Goal: Task Accomplishment & Management: Use online tool/utility

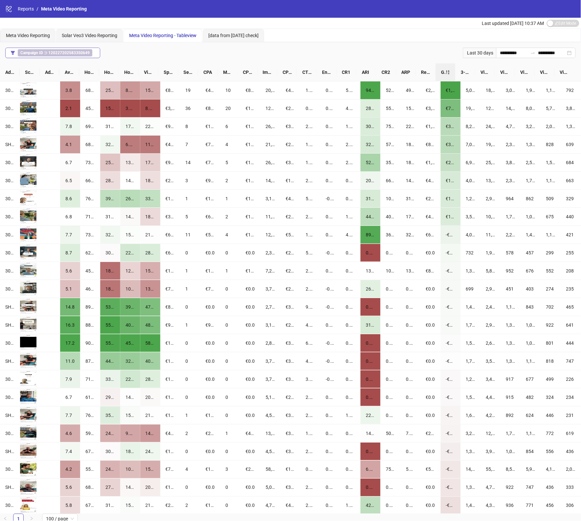
click at [53, 53] on b "120227202583350649" at bounding box center [68, 53] width 41 height 5
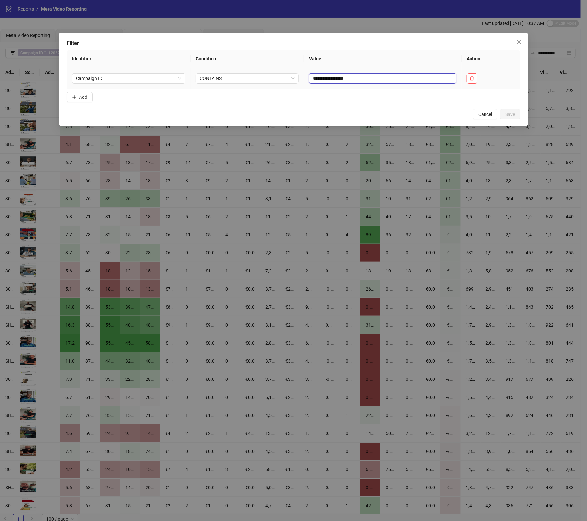
click at [360, 79] on input "**********" at bounding box center [382, 78] width 147 height 11
click at [490, 114] on span "Cancel" at bounding box center [485, 114] width 14 height 5
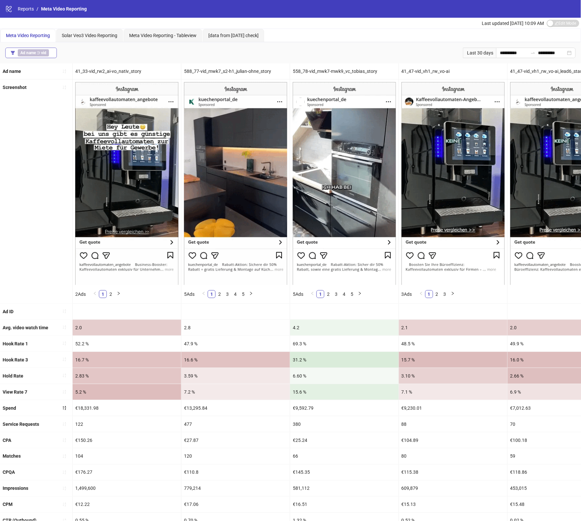
click at [33, 54] on b "Ad name" at bounding box center [27, 53] width 15 height 5
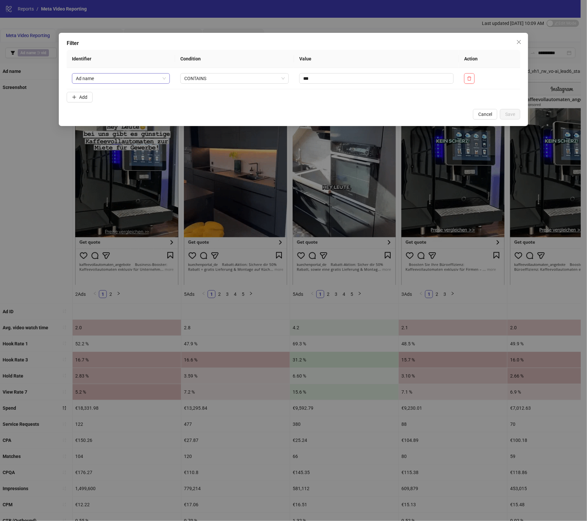
click at [140, 81] on span "Ad name" at bounding box center [121, 79] width 90 height 10
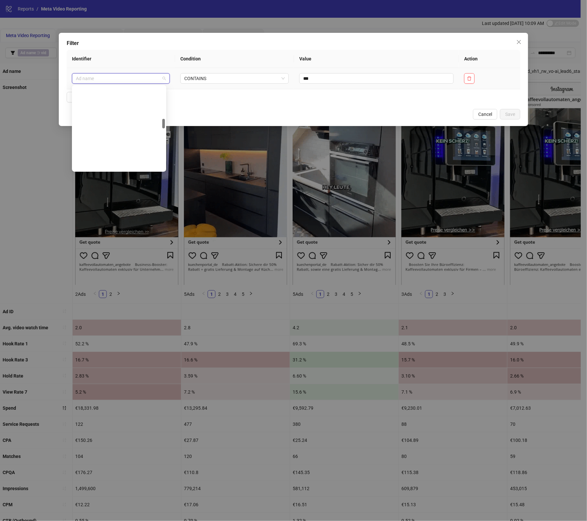
scroll to position [283, 0]
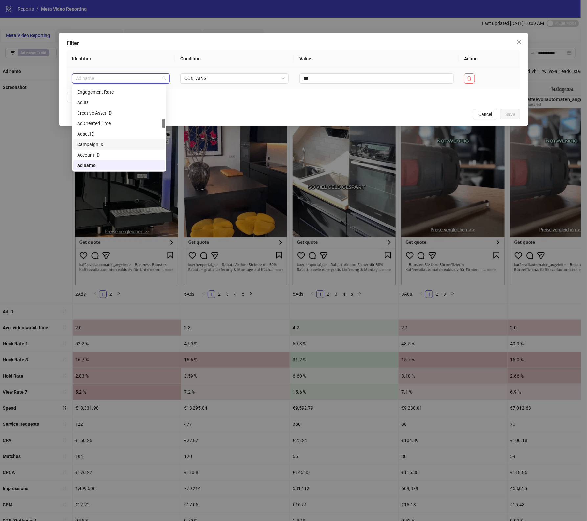
click at [122, 142] on div "Campaign ID" at bounding box center [119, 144] width 84 height 7
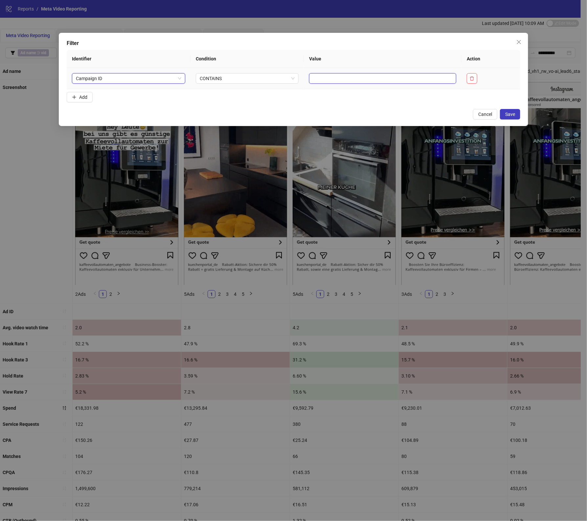
click at [340, 81] on input "text" at bounding box center [382, 78] width 147 height 11
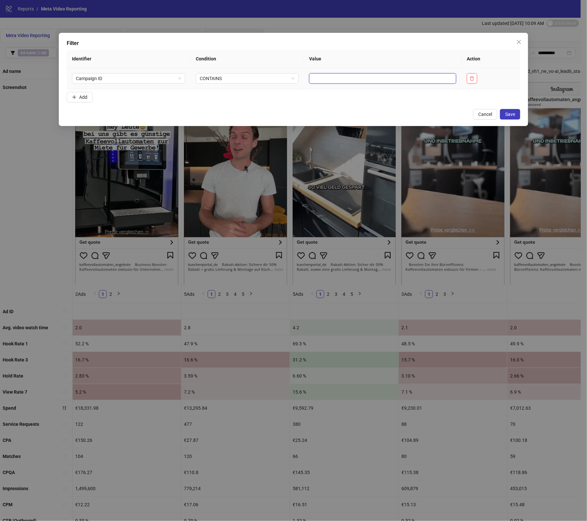
paste input "**********"
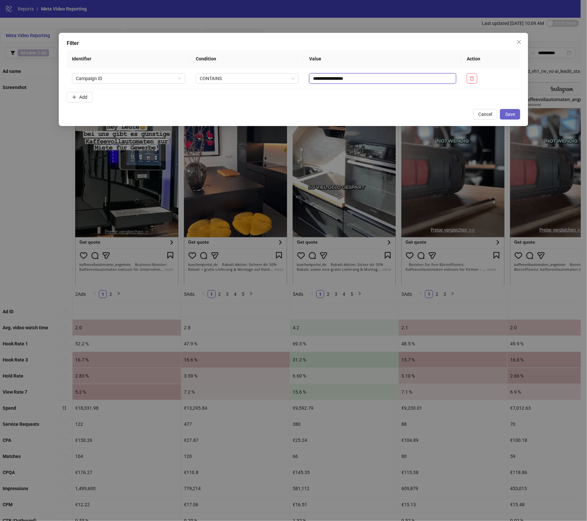
type input "**********"
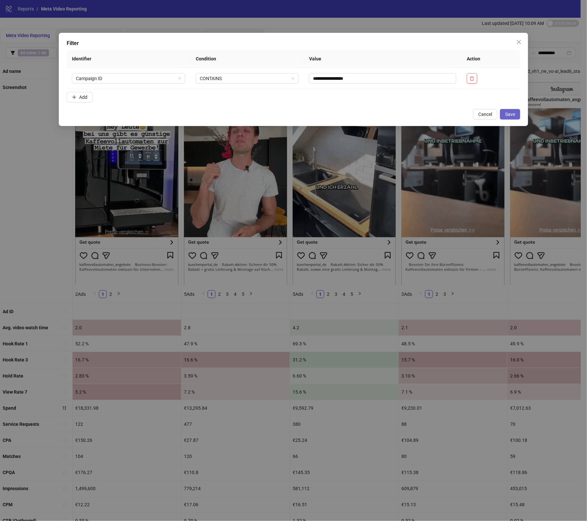
click at [508, 113] on span "Save" at bounding box center [510, 114] width 10 height 5
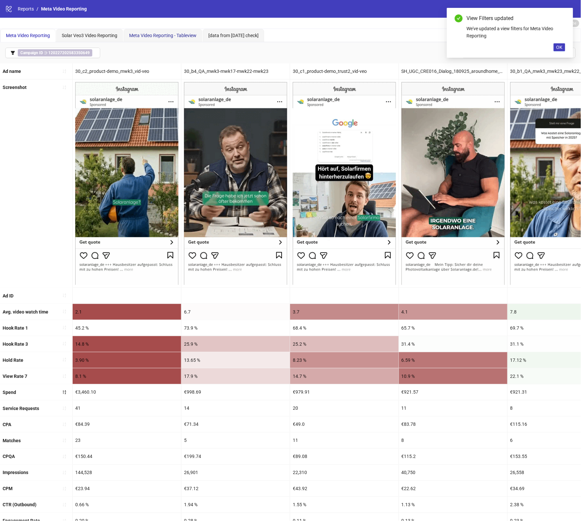
click at [167, 35] on span "Meta Video Reporting - Tableview" at bounding box center [162, 35] width 67 height 5
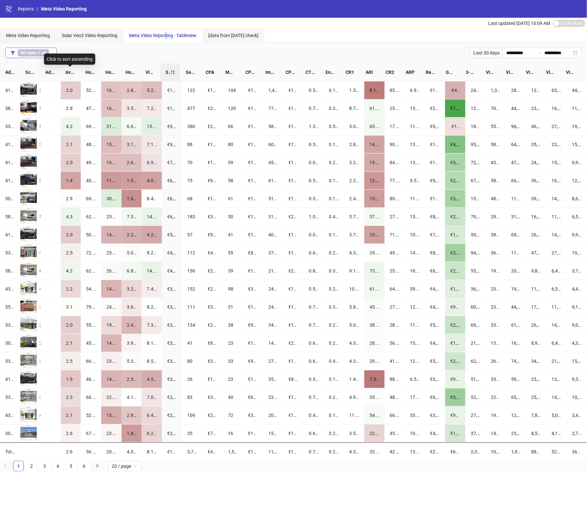
click at [40, 55] on span "Ad name ∋ vid" at bounding box center [33, 52] width 31 height 7
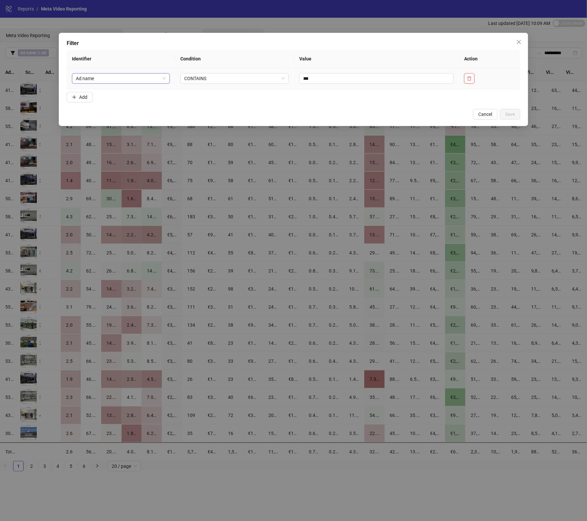
click at [90, 83] on span "Ad name" at bounding box center [121, 79] width 90 height 10
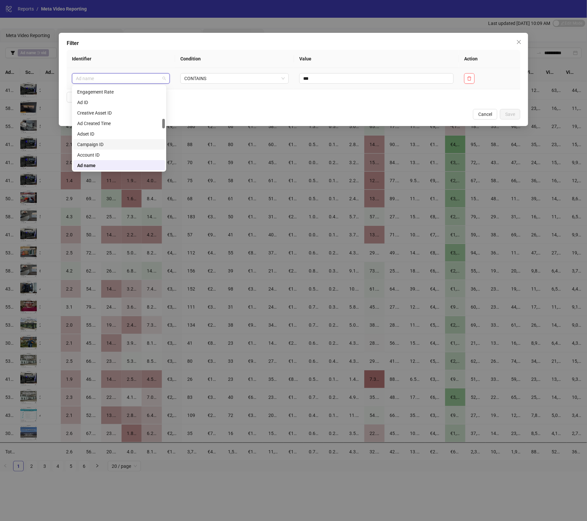
click at [109, 148] on div "Campaign ID" at bounding box center [119, 144] width 92 height 11
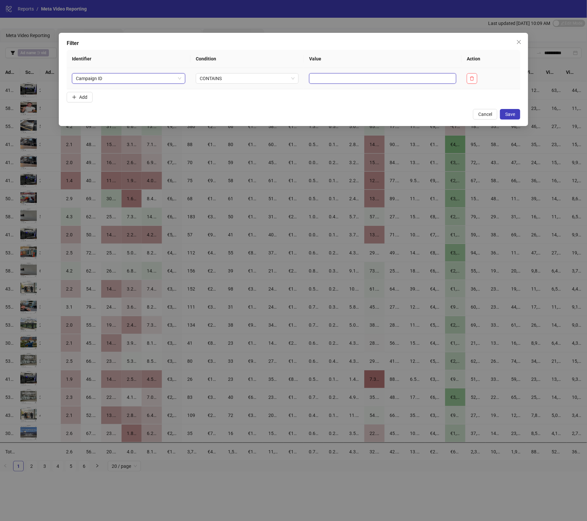
click at [320, 78] on input "text" at bounding box center [382, 78] width 147 height 11
paste input "**********"
type input "**********"
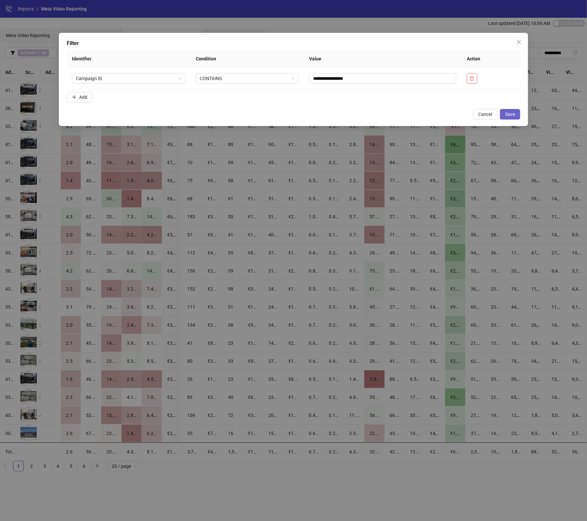
click at [516, 115] on button "Save" at bounding box center [510, 114] width 20 height 11
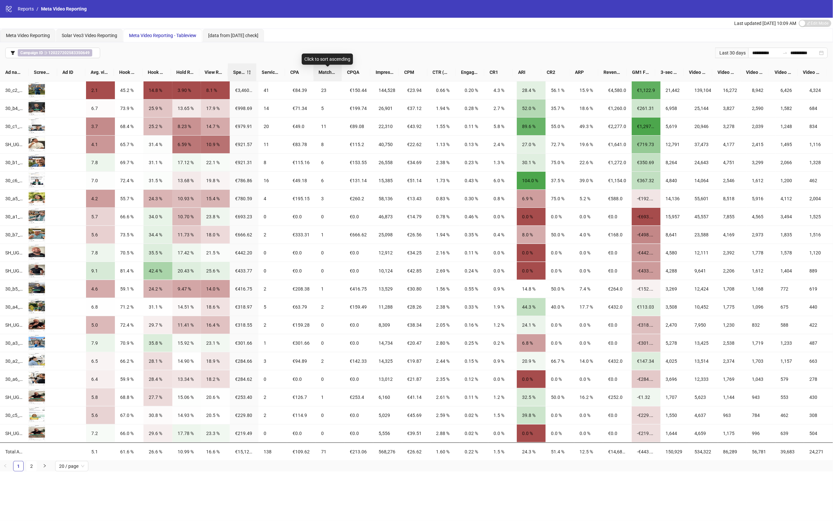
click at [326, 71] on span "Matches" at bounding box center [328, 72] width 18 height 7
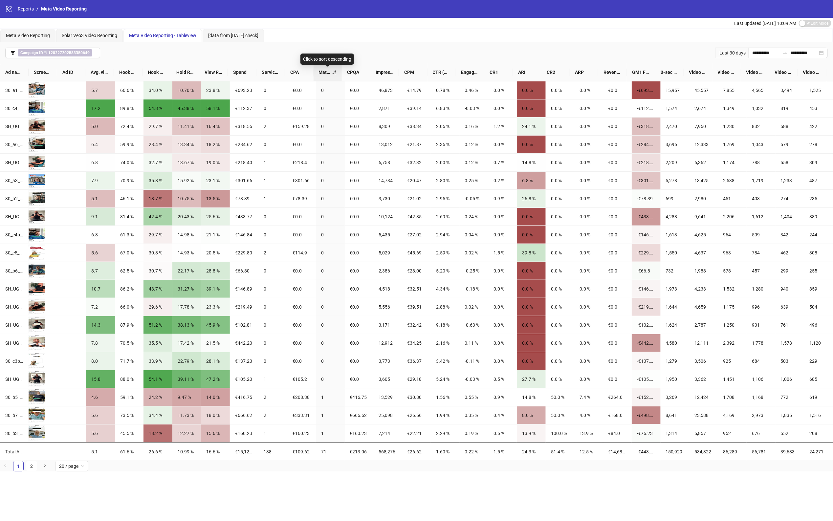
click at [326, 71] on span "Matches" at bounding box center [325, 72] width 13 height 7
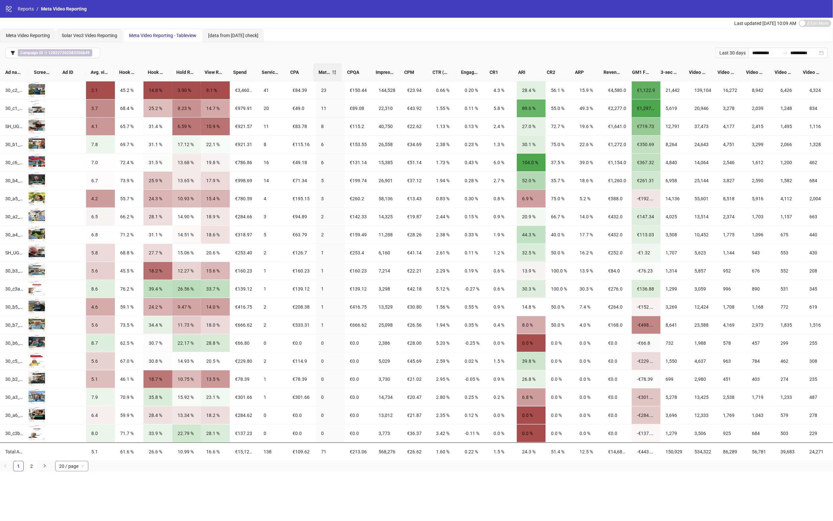
click at [74, 465] on span "20 / page" at bounding box center [71, 466] width 25 height 10
click at [72, 455] on div "100 / page" at bounding box center [71, 453] width 23 height 7
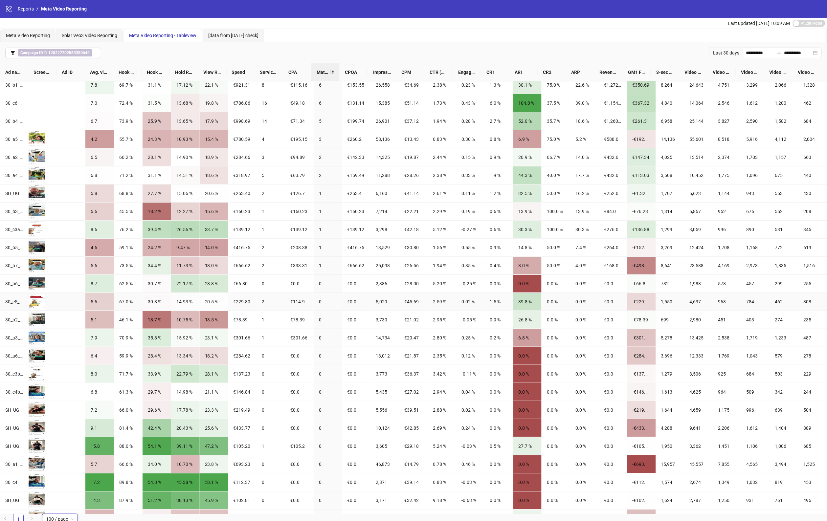
scroll to position [0, 0]
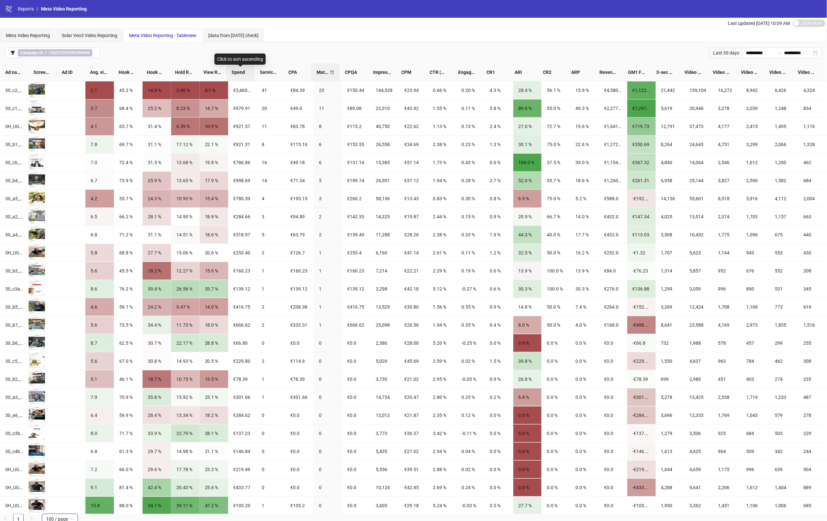
click at [244, 69] on span "Spend" at bounding box center [241, 72] width 18 height 7
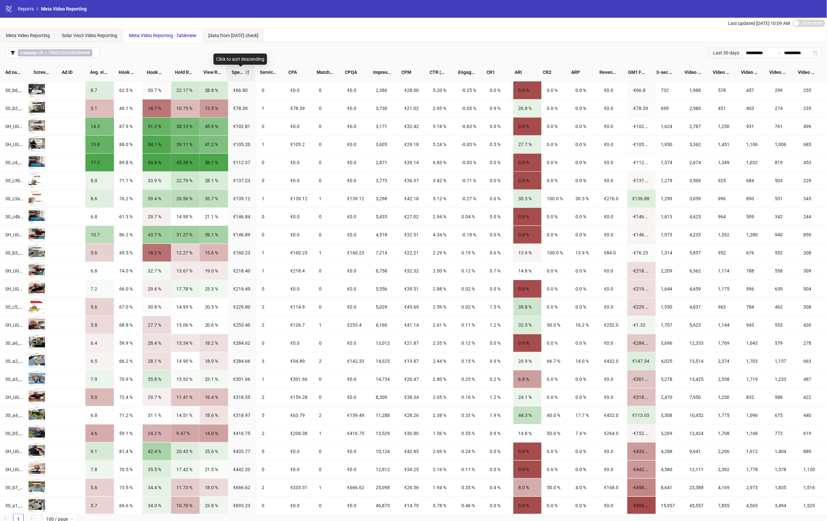
click at [237, 71] on span "Spend" at bounding box center [238, 72] width 13 height 7
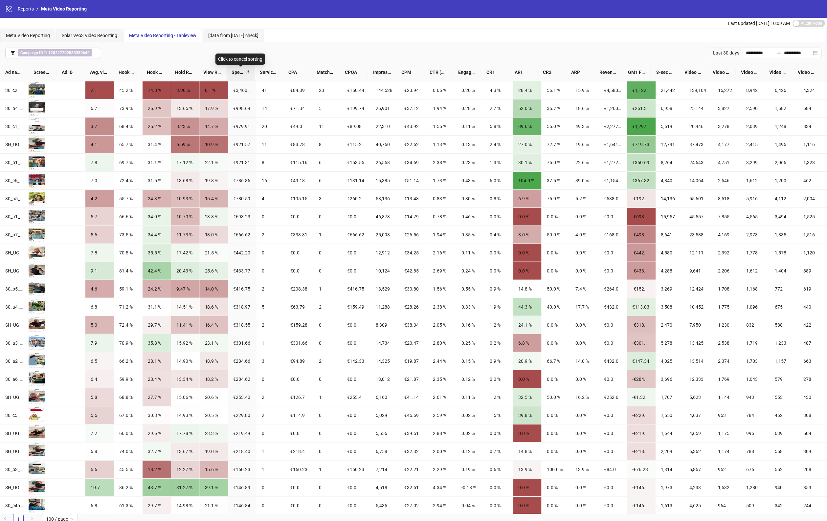
click at [248, 70] on div "Spend" at bounding box center [241, 72] width 18 height 7
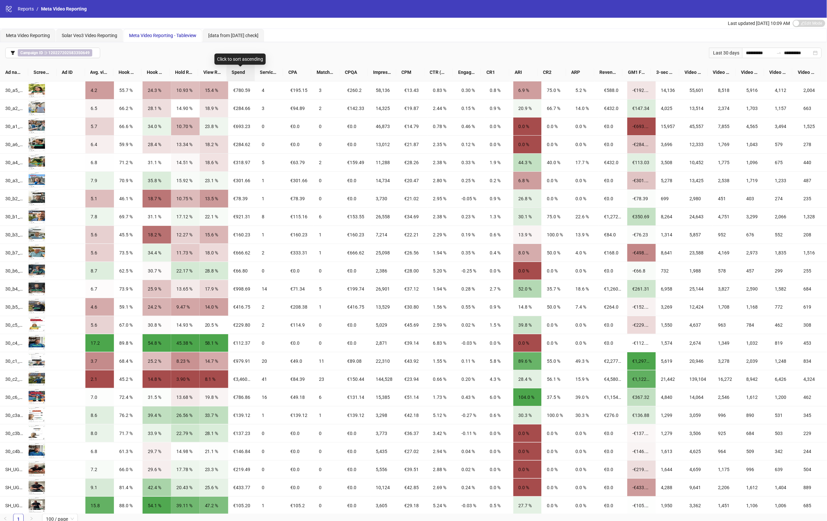
click at [248, 70] on span "Spend" at bounding box center [241, 72] width 18 height 7
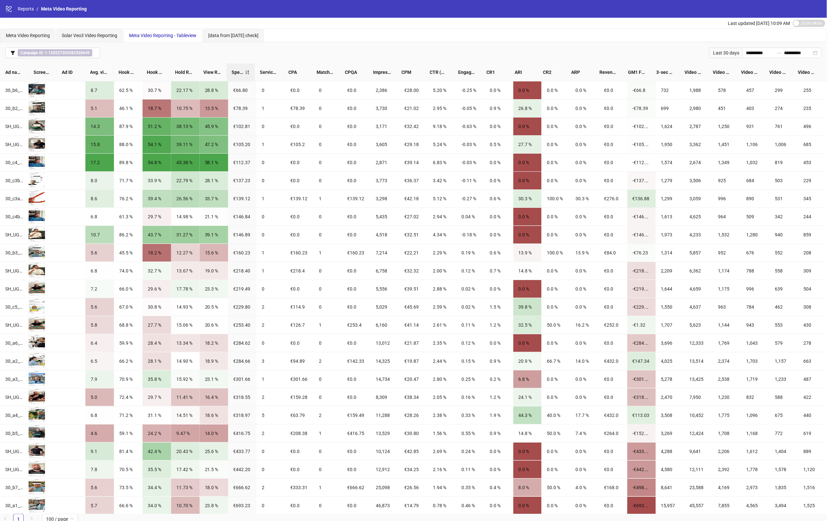
click at [245, 70] on span "Spend" at bounding box center [238, 72] width 13 height 7
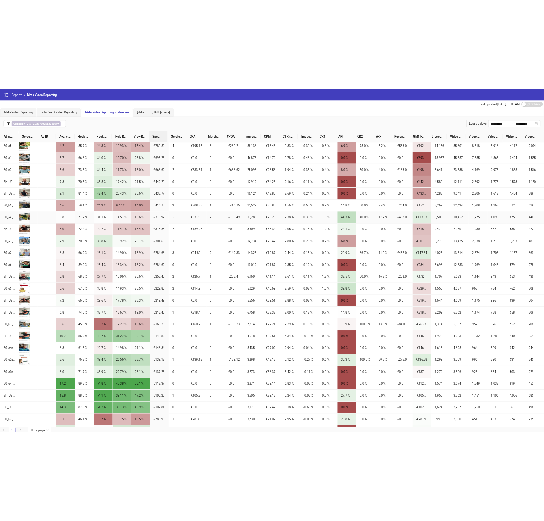
scroll to position [148, 0]
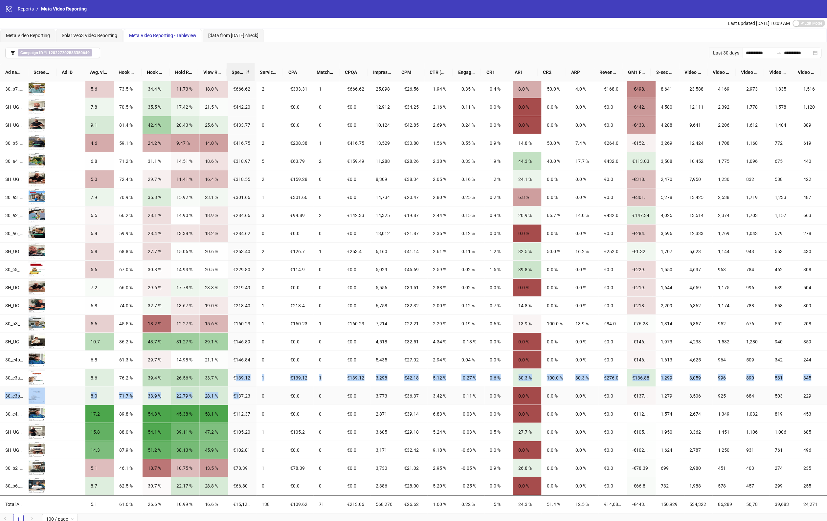
drag, startPoint x: 235, startPoint y: 379, endPoint x: 237, endPoint y: 405, distance: 25.3
click at [237, 405] on tbody "30_c2_product-demo_mwk3_vid-veo 2.1 45.2 % 14.8 % 3.90 % 8.1 % €3,460.10 41 €84…" at bounding box center [413, 216] width 827 height 560
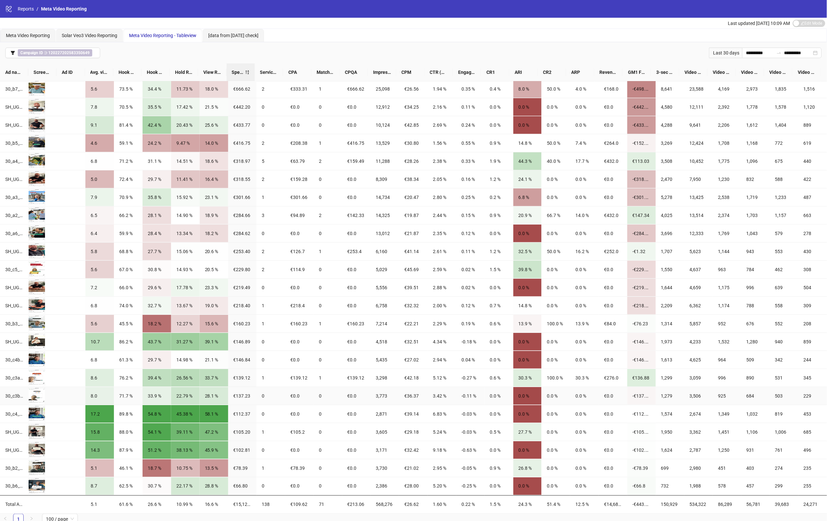
click at [245, 396] on div "€137.23" at bounding box center [242, 395] width 18 height 7
